Goal: Complete application form

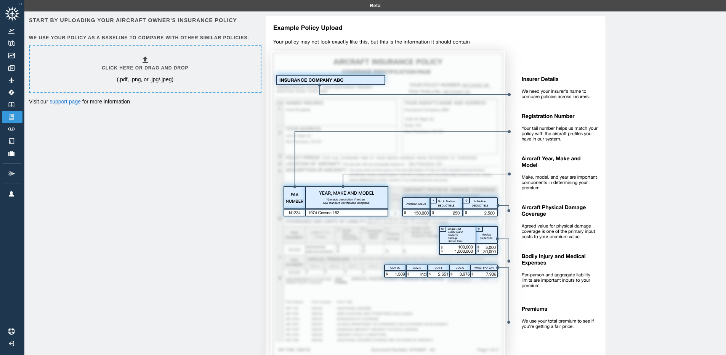
click at [144, 58] on icon at bounding box center [145, 59] width 9 height 9
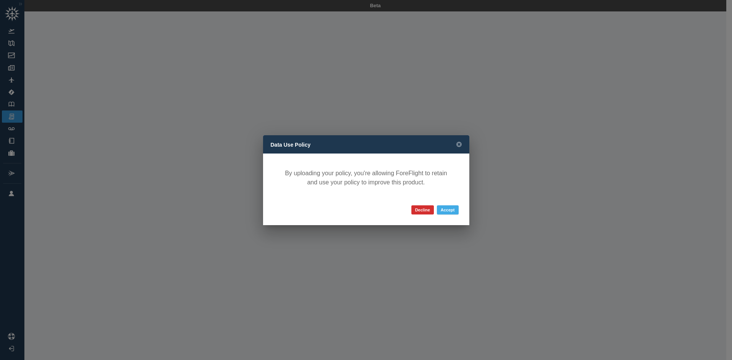
click at [446, 212] on button "Accept" at bounding box center [448, 210] width 22 height 9
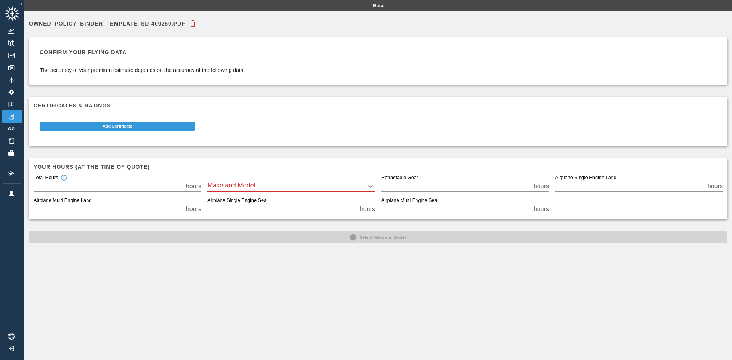
click at [369, 186] on body "Beta Owned_Policy_Binder_Template_SD-409250.pdf Confirm your flying data The ac…" at bounding box center [366, 180] width 732 height 360
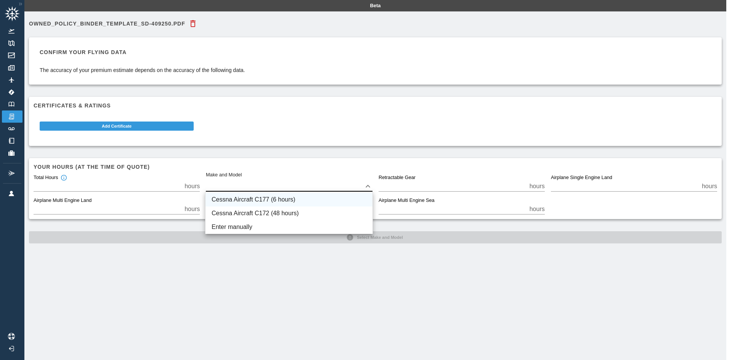
click at [308, 201] on li "Cessna Aircraft C177 (6 hours)" at bounding box center [289, 200] width 167 height 14
type input "****"
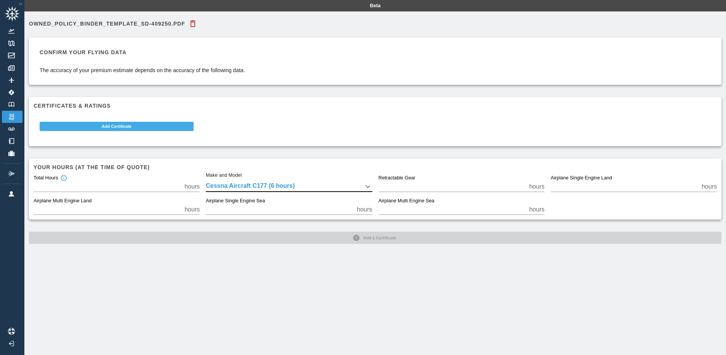
click at [113, 127] on button "Add Certificate" at bounding box center [117, 126] width 154 height 9
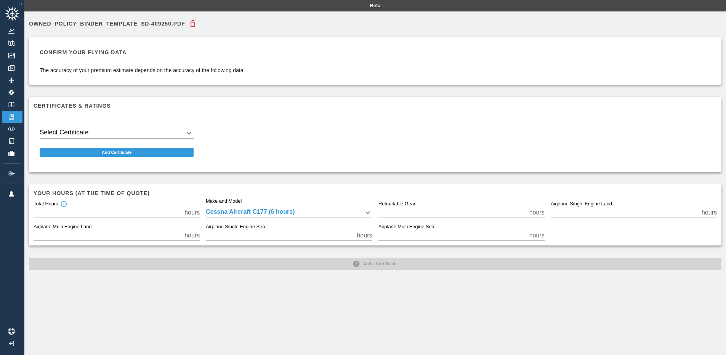
click at [185, 133] on body "Beta Owned_Policy_Binder_Template_SD-409250.pdf Confirm your flying data The ac…" at bounding box center [363, 177] width 726 height 355
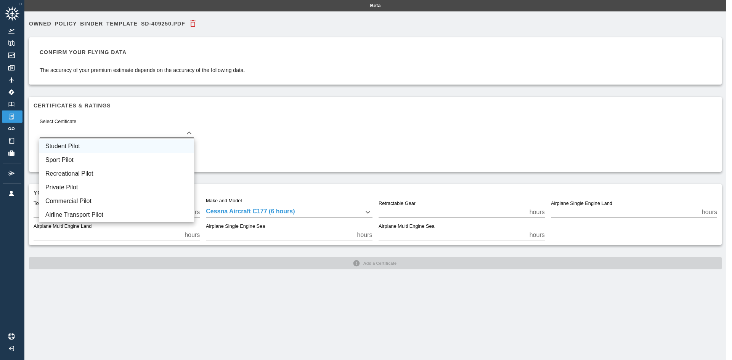
click at [167, 149] on li "Student Pilot" at bounding box center [116, 147] width 155 height 14
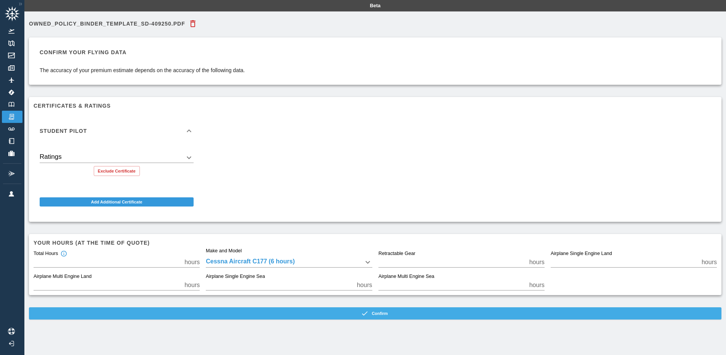
click at [383, 313] on button "Confirm" at bounding box center [375, 313] width 693 height 12
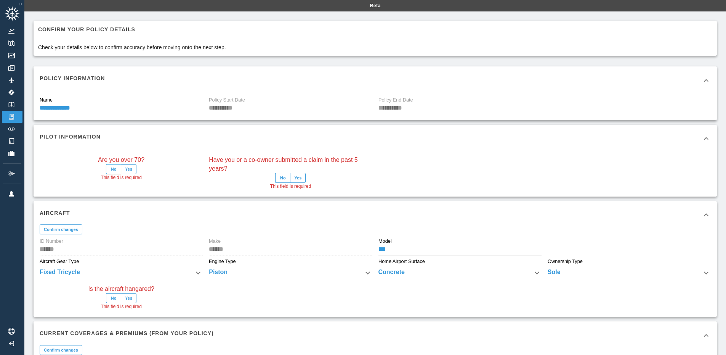
click at [114, 170] on button "No" at bounding box center [113, 169] width 15 height 10
click at [285, 178] on button "No" at bounding box center [282, 178] width 15 height 10
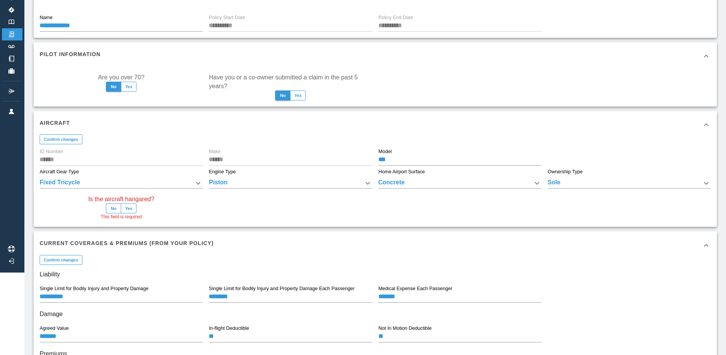
scroll to position [114, 0]
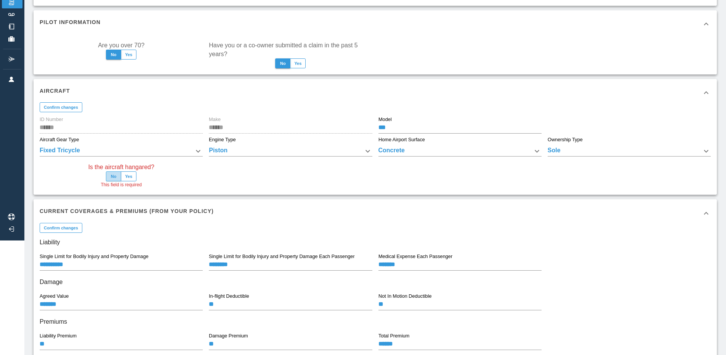
click at [113, 176] on button "No" at bounding box center [113, 176] width 15 height 10
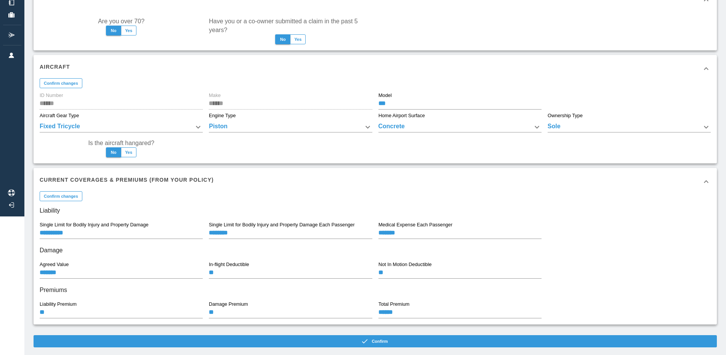
scroll to position [151, 0]
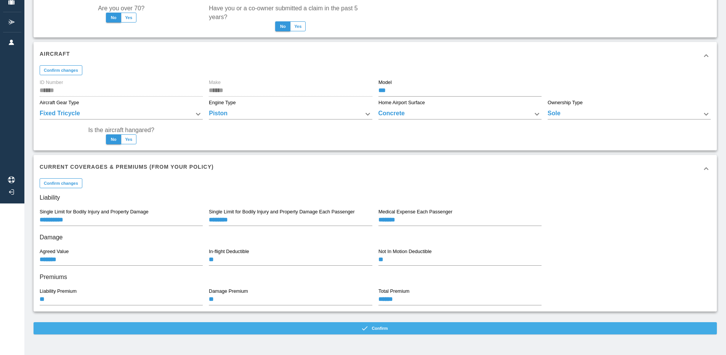
click at [380, 326] on button "Confirm" at bounding box center [376, 328] width 684 height 12
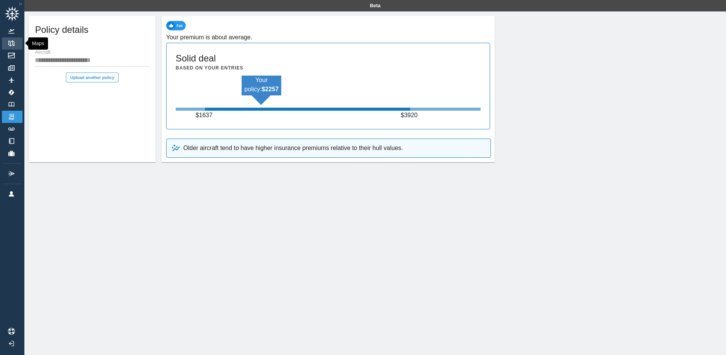
click at [10, 44] on img at bounding box center [11, 43] width 8 height 6
